Goal: Transaction & Acquisition: Purchase product/service

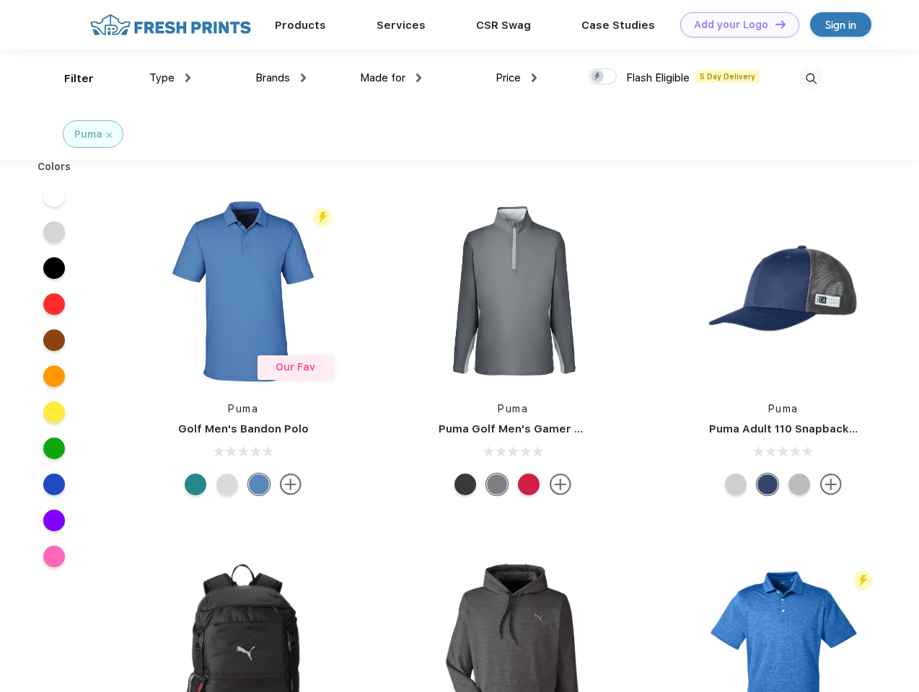
scroll to position [1, 0]
click at [734, 25] on link "Add your Logo Design Tool" at bounding box center [739, 24] width 119 height 25
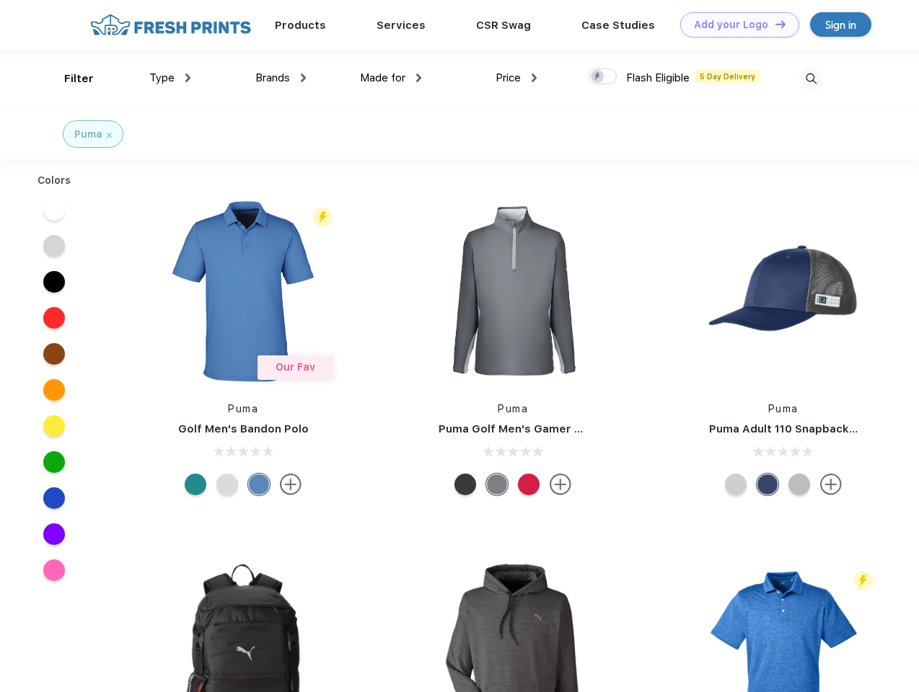
click at [0, 0] on div "Design Tool" at bounding box center [0, 0] width 0 height 0
click at [774, 24] on link "Add your Logo Design Tool" at bounding box center [739, 24] width 119 height 25
click at [69, 79] on div "Filter" at bounding box center [79, 79] width 30 height 17
click at [170, 78] on span "Type" at bounding box center [161, 77] width 25 height 13
click at [281, 78] on span "Brands" at bounding box center [272, 77] width 35 height 13
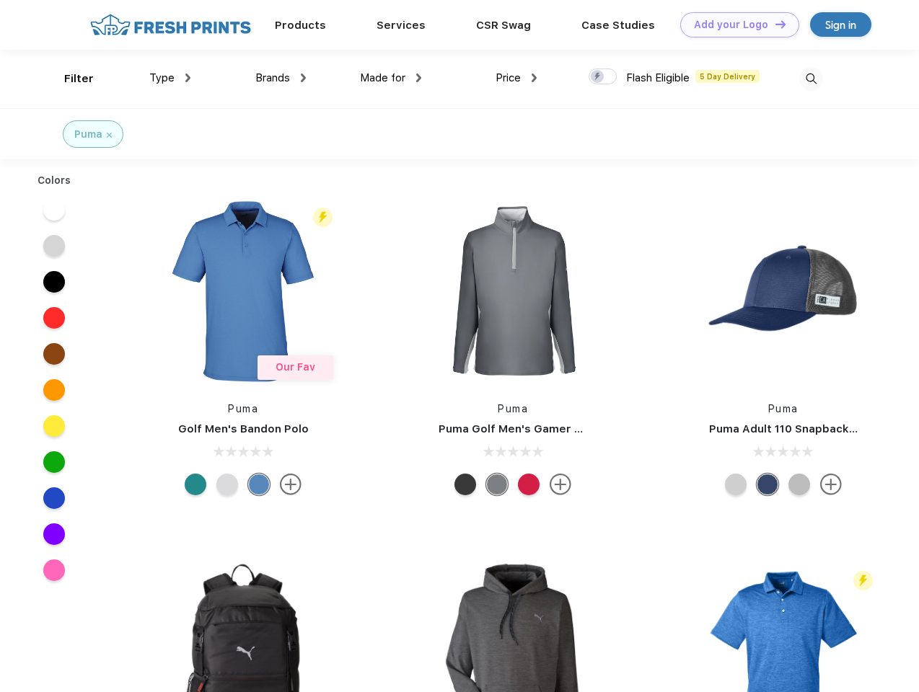
click at [391, 78] on span "Made for" at bounding box center [382, 77] width 45 height 13
click at [516, 78] on span "Price" at bounding box center [508, 77] width 25 height 13
click at [603, 77] on div at bounding box center [603, 77] width 28 height 16
click at [598, 77] on input "checkbox" at bounding box center [593, 72] width 9 height 9
click at [811, 79] on img at bounding box center [811, 79] width 24 height 24
